Goal: Obtain resource: Download file/media

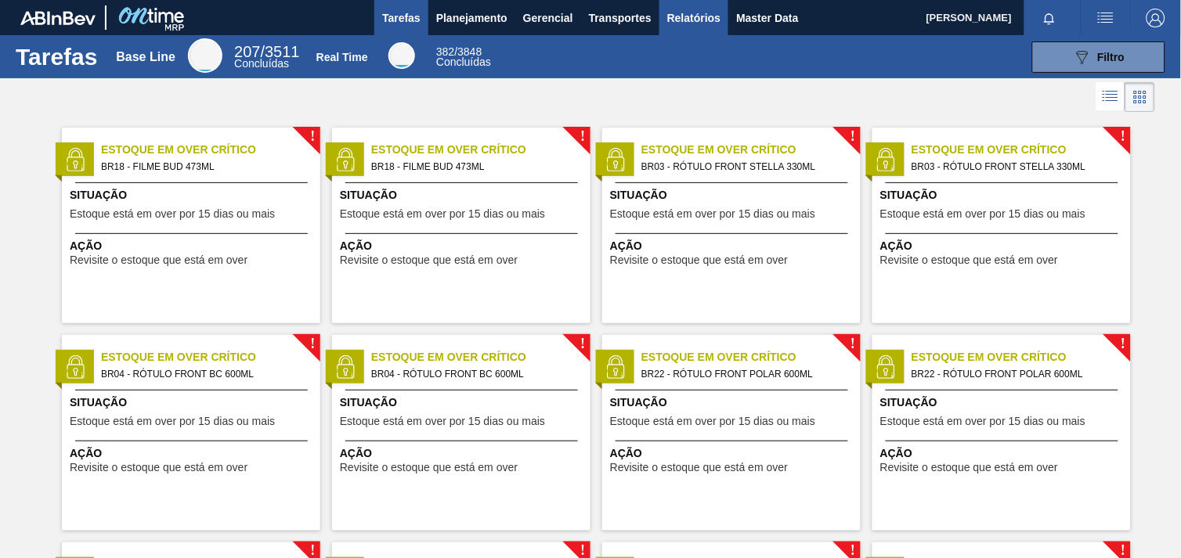
click at [695, 23] on span "Relatórios" at bounding box center [693, 18] width 53 height 19
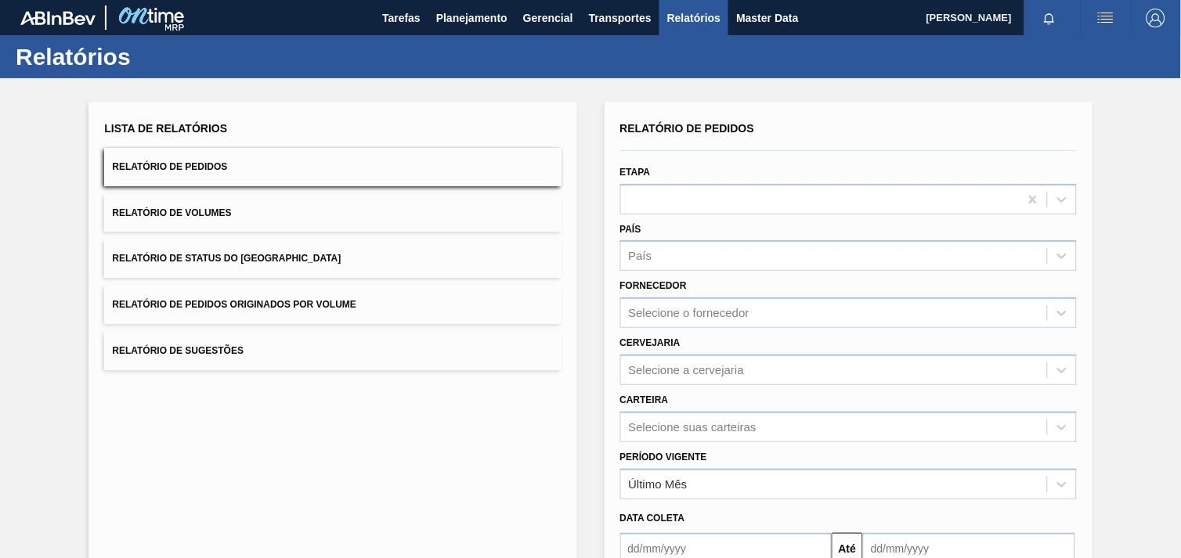
click at [718, 316] on div "Selecione o fornecedor" at bounding box center [834, 313] width 426 height 23
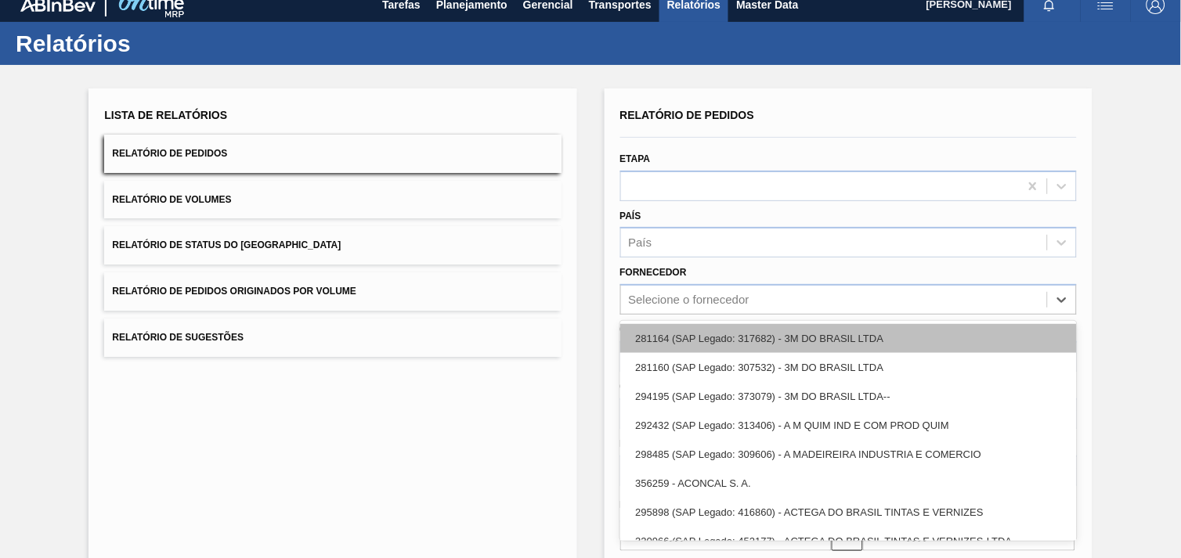
scroll to position [16, 0]
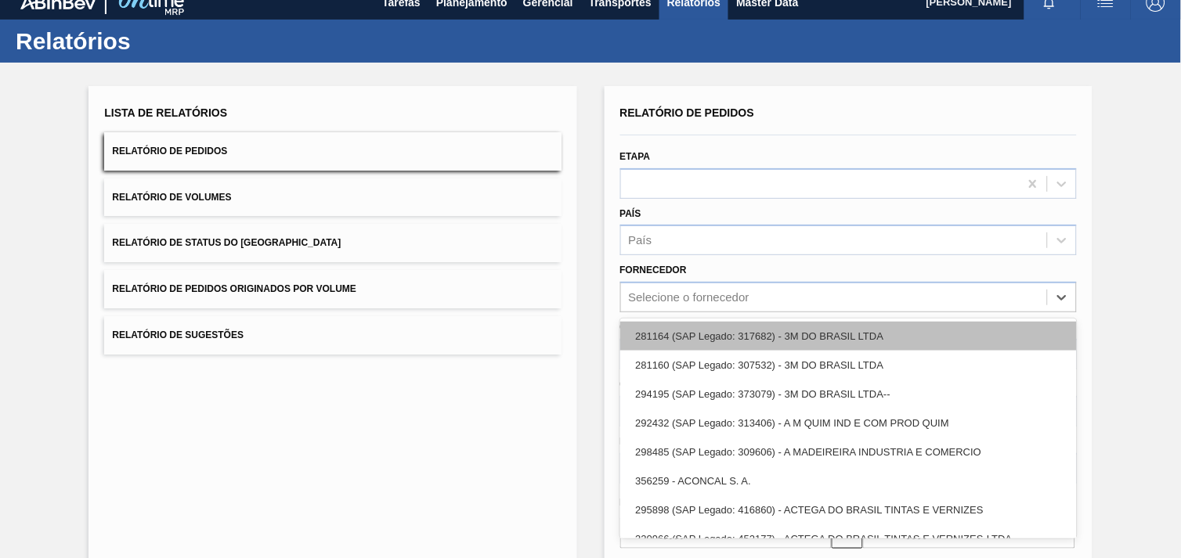
paste input "238606"
type input "238606"
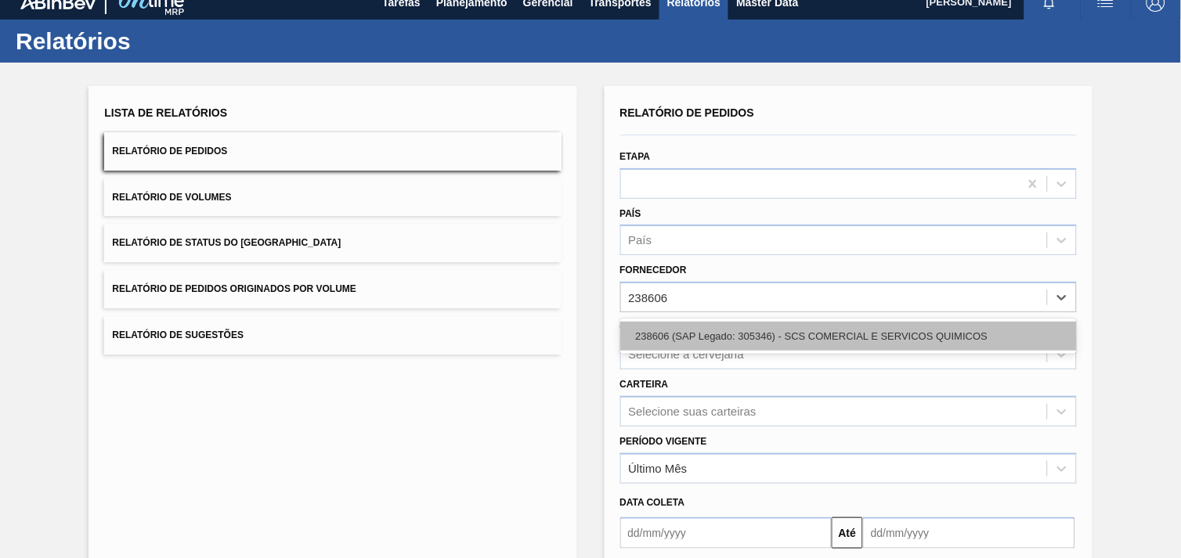
click at [740, 331] on div "238606 (SAP Legado: 305346) - SCS COMERCIAL E SERVICOS QUIMICOS" at bounding box center [848, 336] width 456 height 29
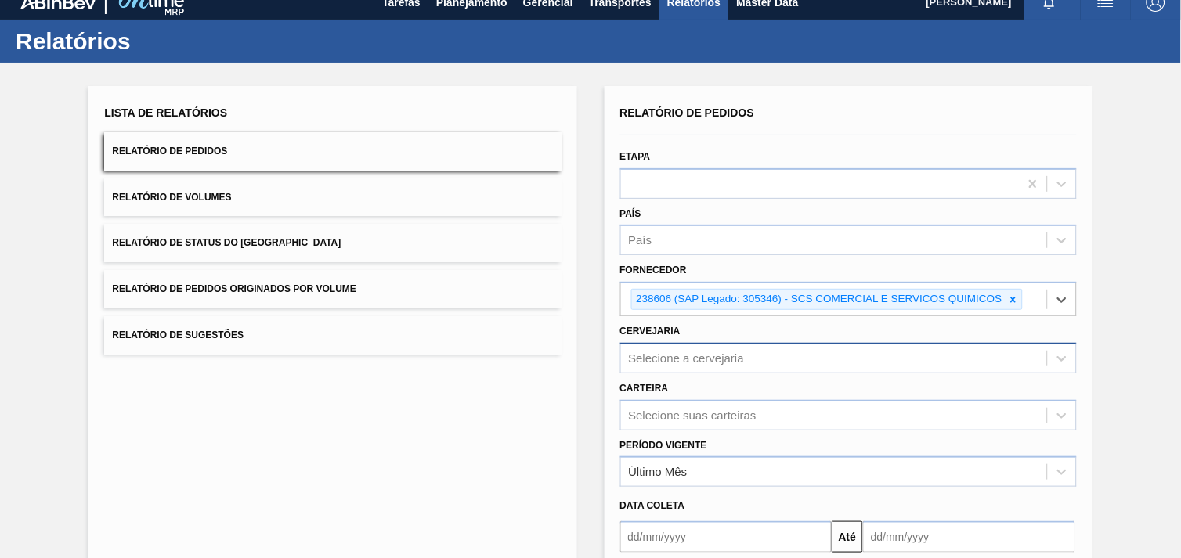
click at [677, 355] on div "Selecione a cervejaria" at bounding box center [848, 358] width 456 height 31
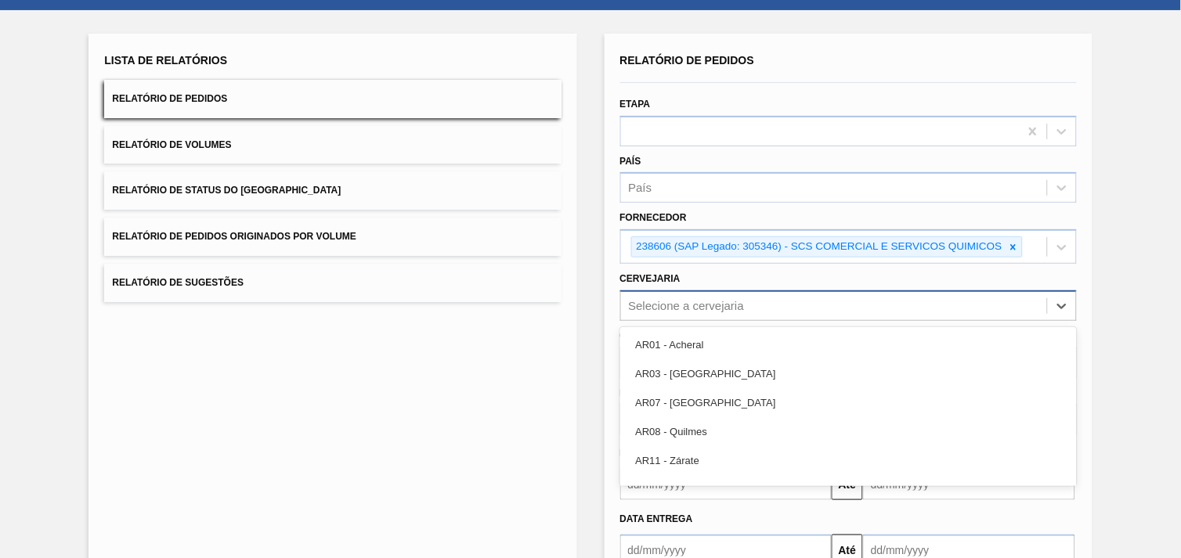
scroll to position [75, 0]
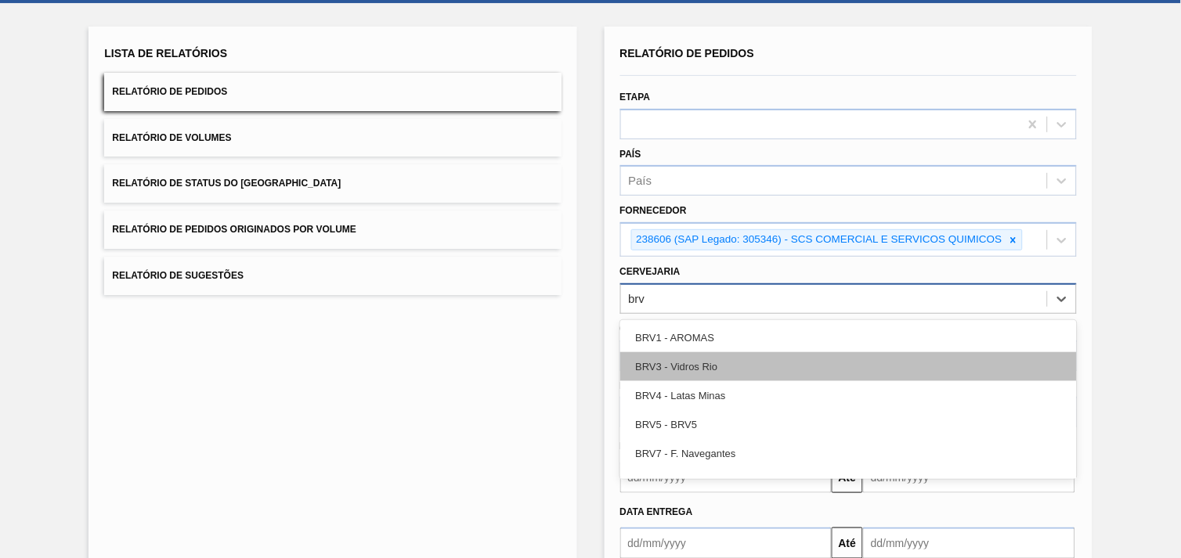
type input "brv3"
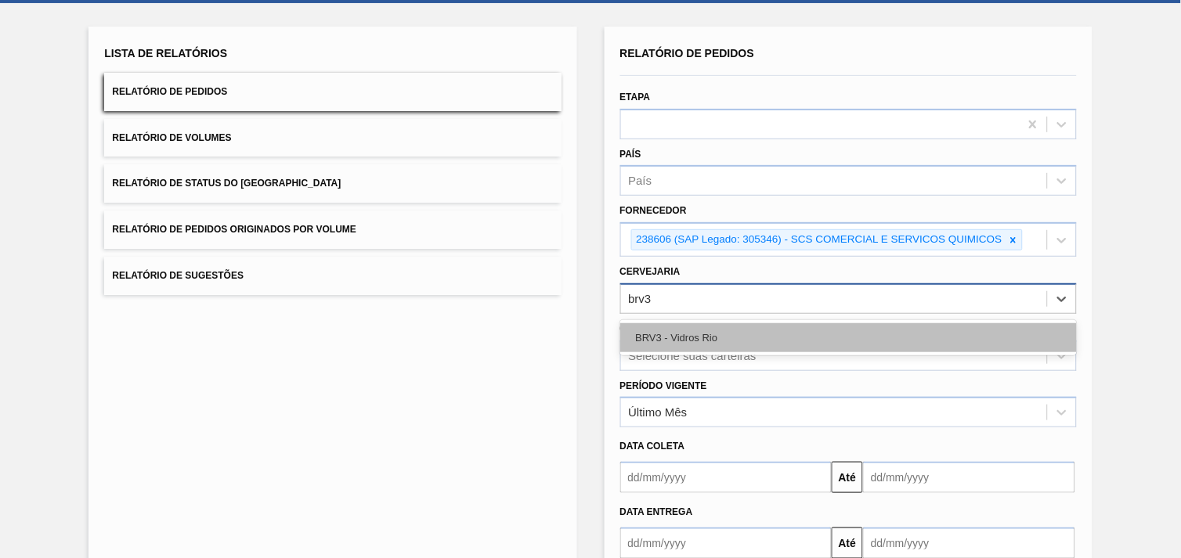
click at [677, 330] on div "BRV3 - Vidros Rio" at bounding box center [848, 337] width 456 height 29
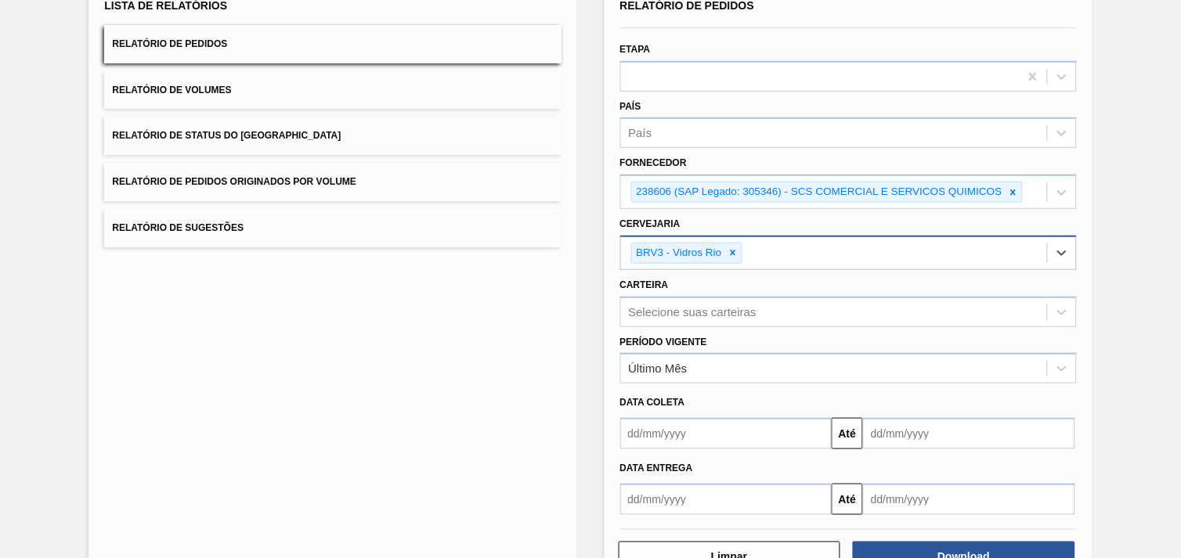
scroll to position [170, 0]
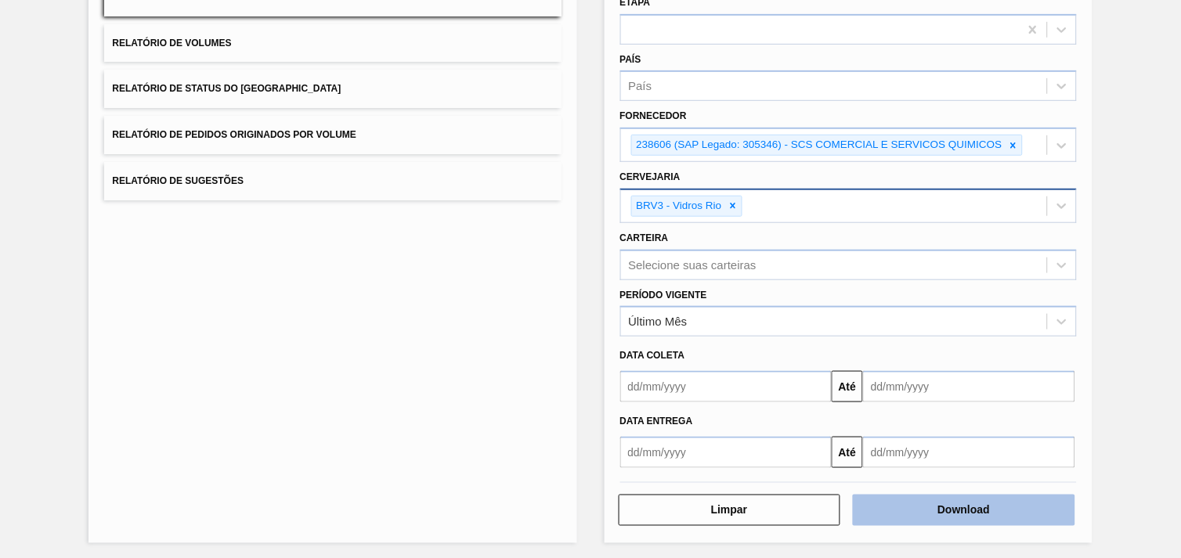
click at [1004, 498] on button "Download" at bounding box center [964, 510] width 222 height 31
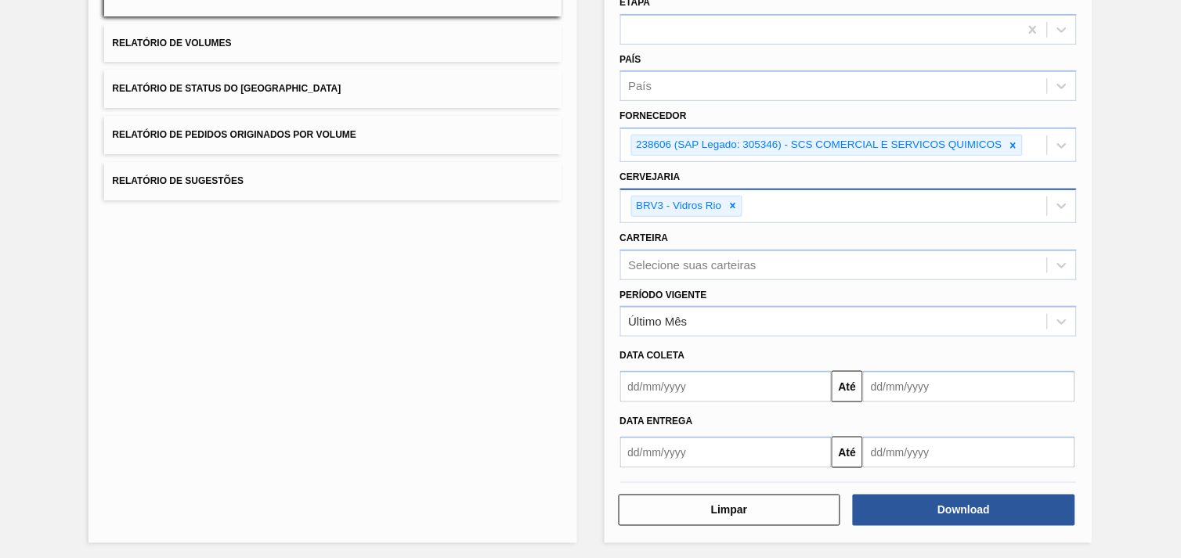
click at [1112, 85] on div "Lista de Relatórios Relatório de Pedidos Relatório de Volumes Relatório de Stat…" at bounding box center [590, 235] width 1181 height 654
click at [1013, 145] on icon at bounding box center [1013, 145] width 11 height 11
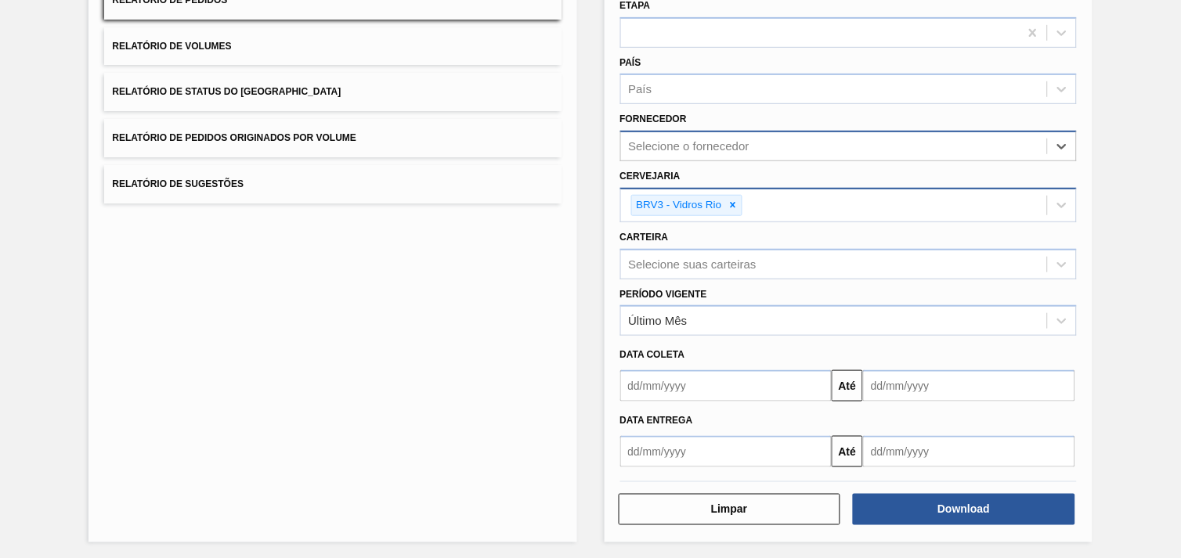
paste input "327541"
type input "327541"
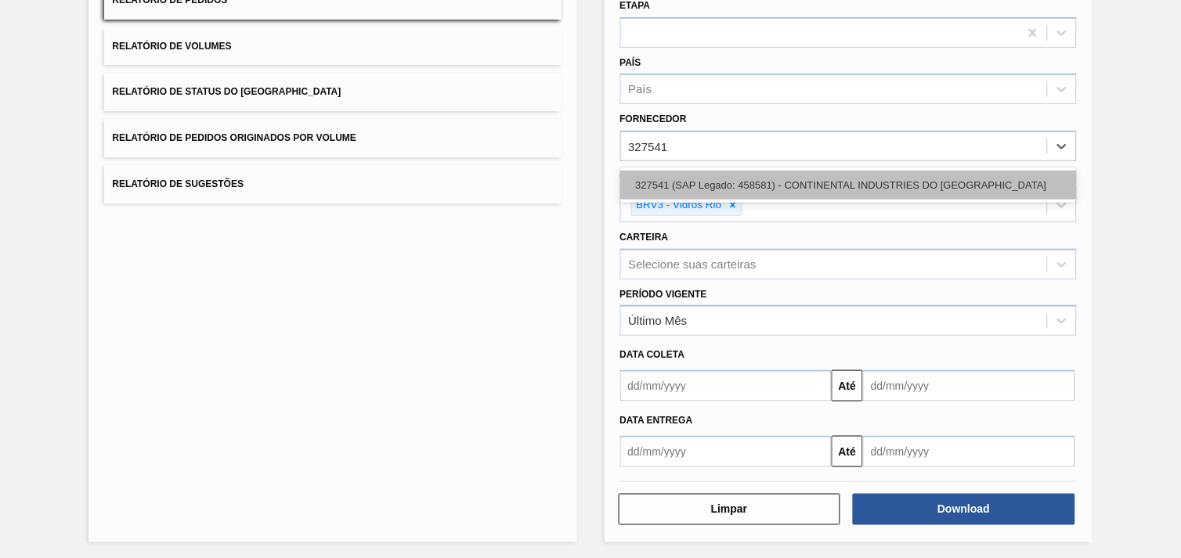
click at [827, 192] on div "327541 (SAP Legado: 458581) - CONTINENTAL INDUSTRIES DO [GEOGRAPHIC_DATA]" at bounding box center [848, 185] width 456 height 29
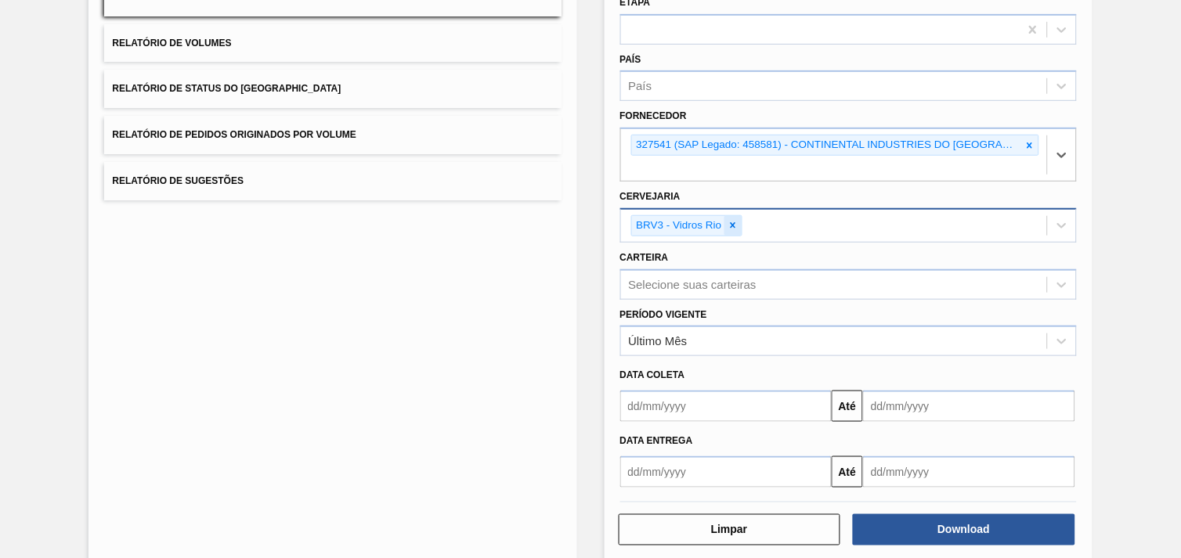
click at [734, 220] on icon at bounding box center [732, 225] width 11 height 11
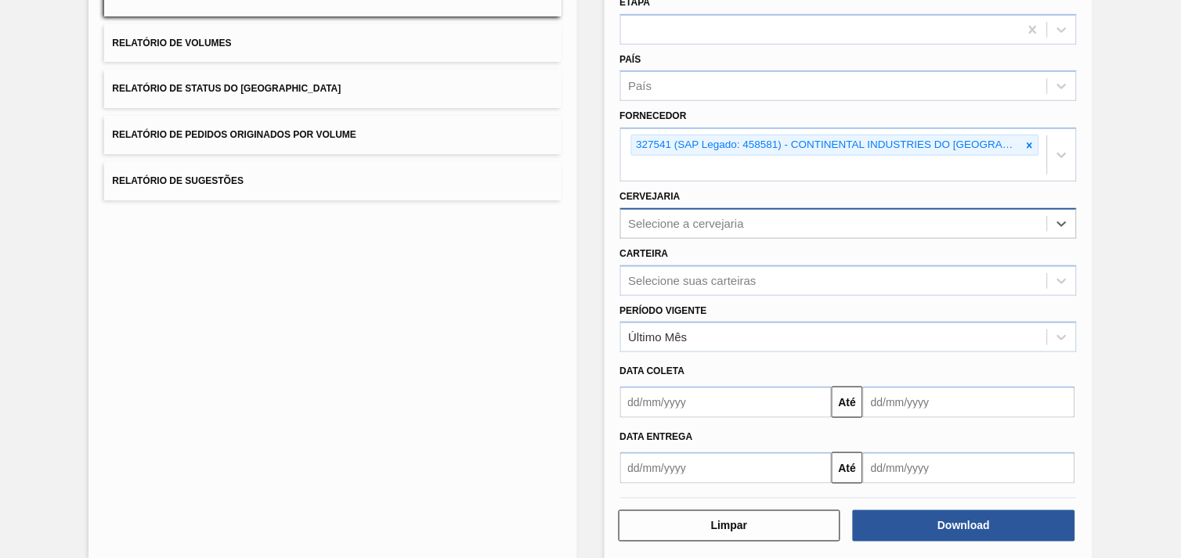
scroll to position [167, 0]
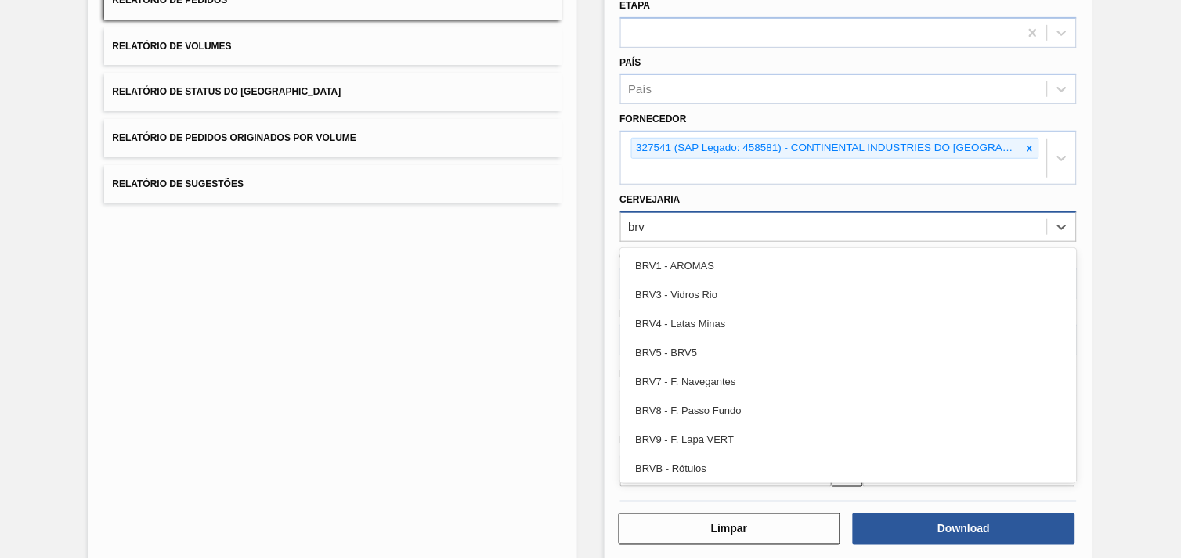
type input "brv3"
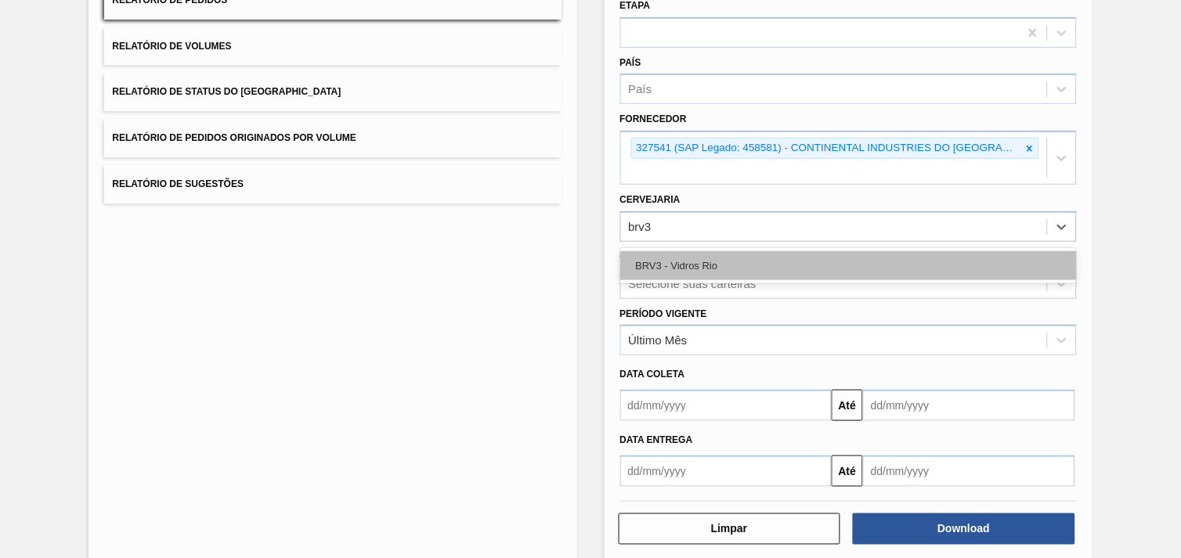
click at [687, 251] on div "BRV3 - Vidros Rio" at bounding box center [848, 265] width 456 height 29
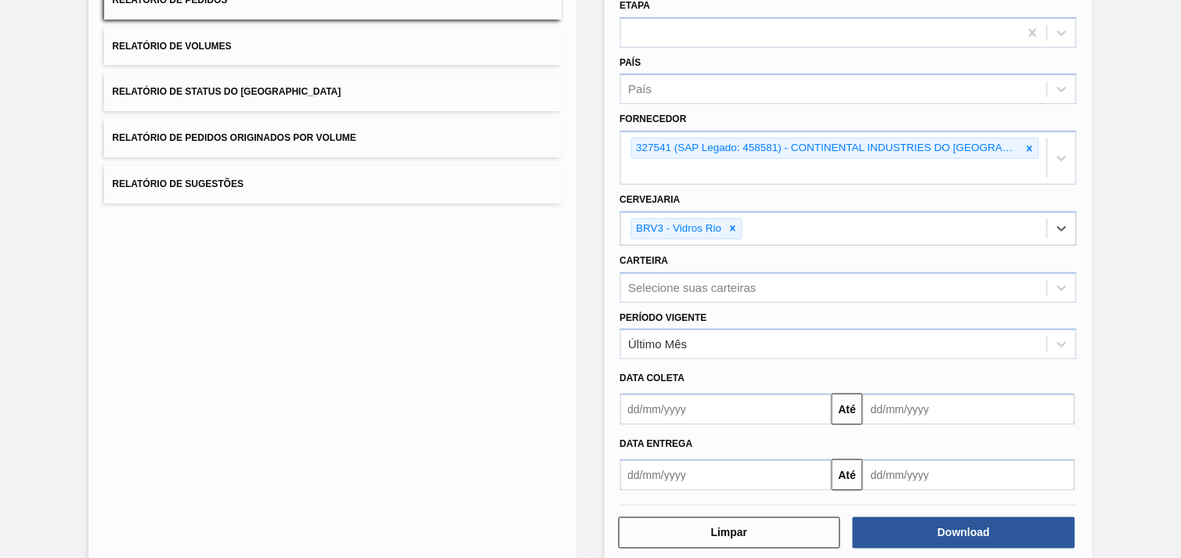
scroll to position [170, 0]
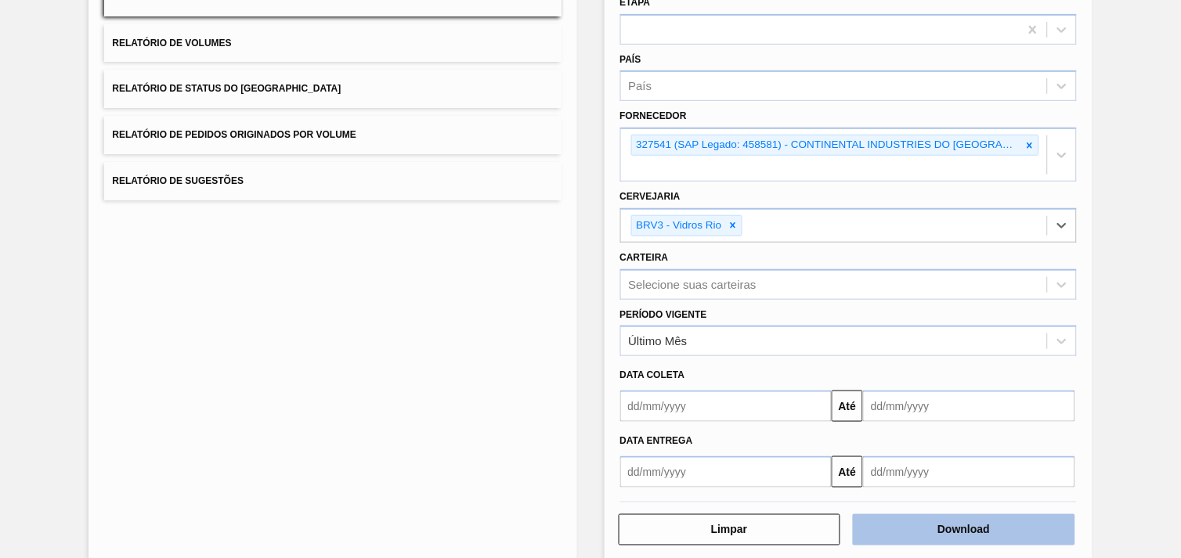
click at [975, 514] on button "Download" at bounding box center [964, 529] width 222 height 31
